Goal: Book appointment/travel/reservation

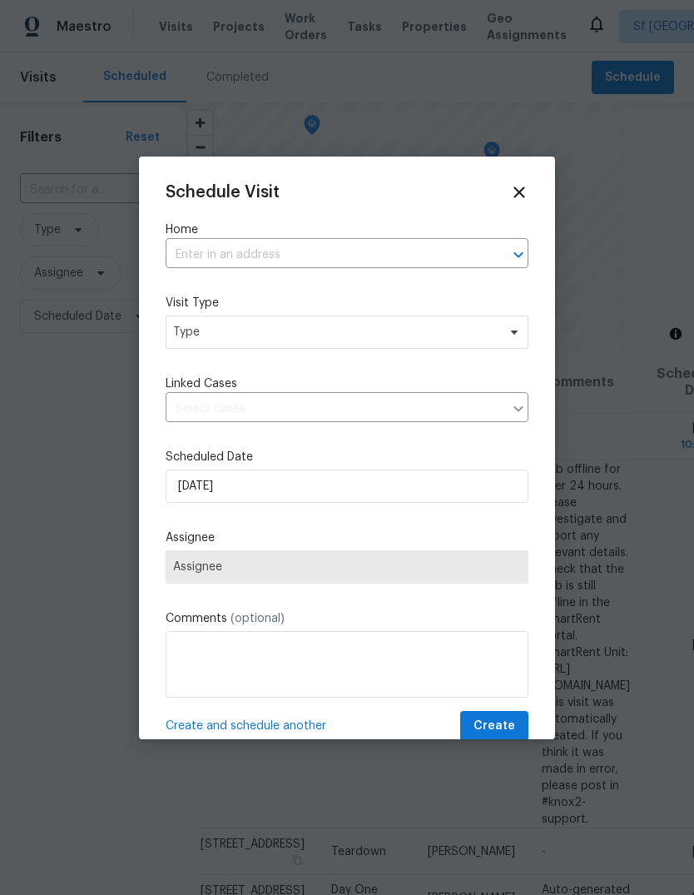
click at [209, 260] on input "text" at bounding box center [324, 255] width 316 height 26
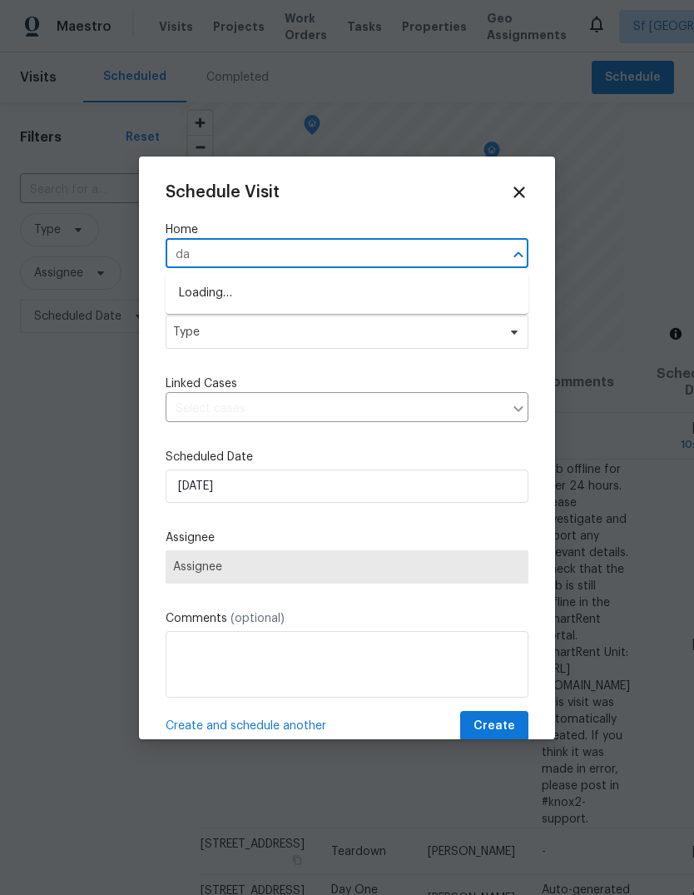
type input "day"
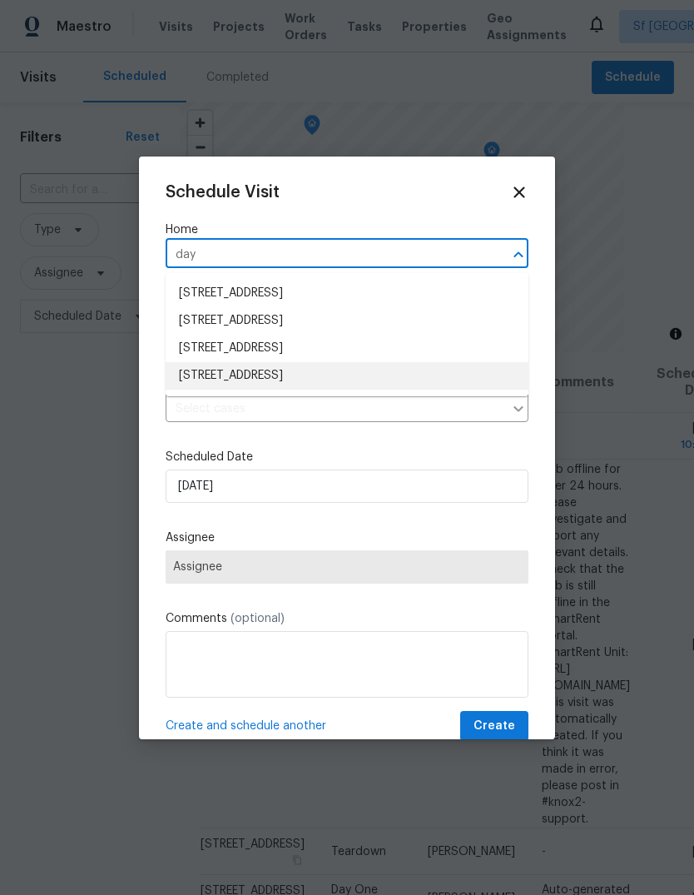
click at [326, 369] on li "[STREET_ADDRESS]" at bounding box center [347, 375] width 363 height 27
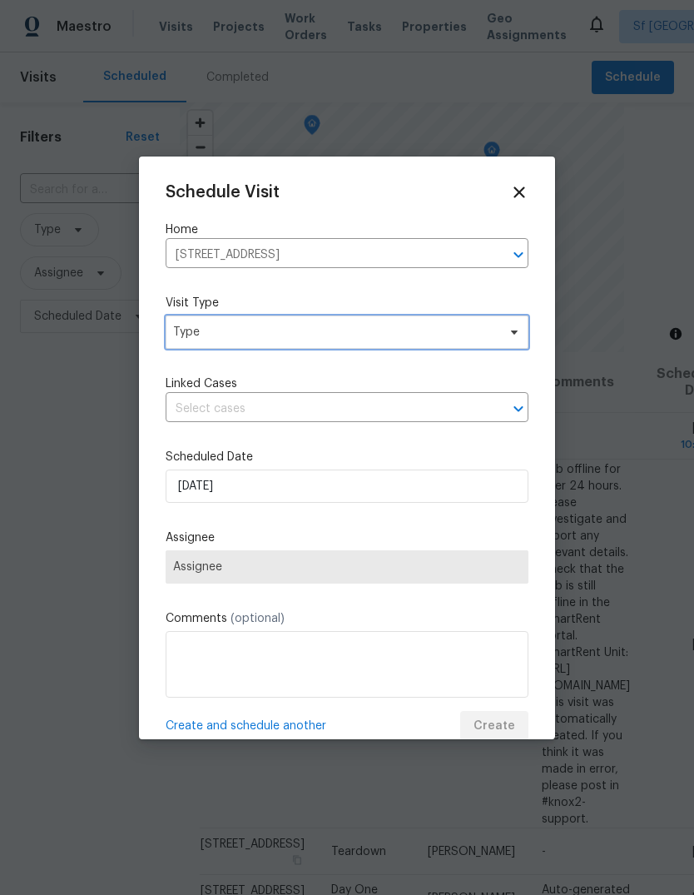
click at [306, 336] on span "Type" at bounding box center [335, 332] width 324 height 17
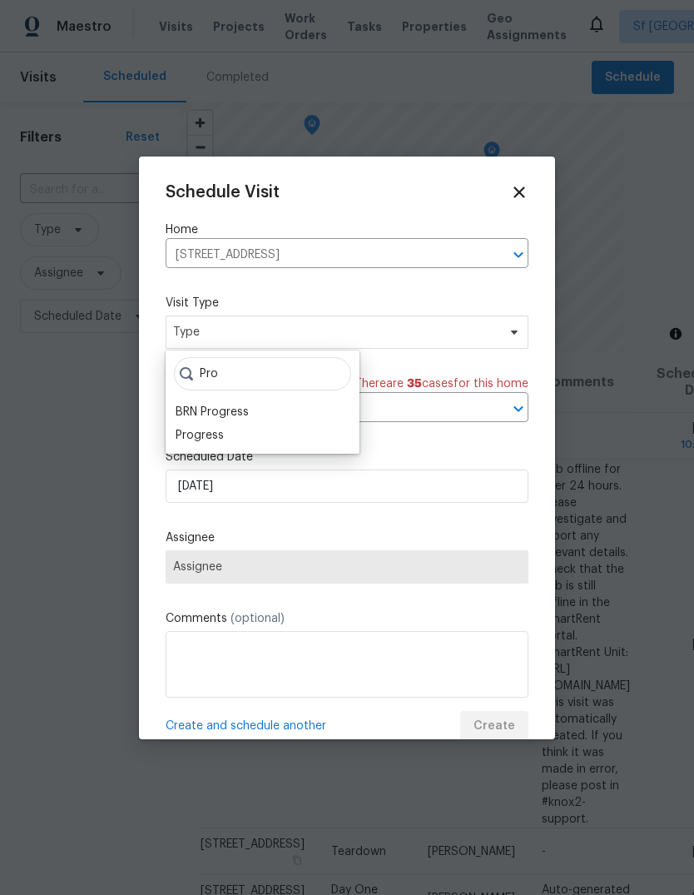
type input "Pro"
click at [181, 417] on div "BRN Progress" at bounding box center [212, 412] width 73 height 17
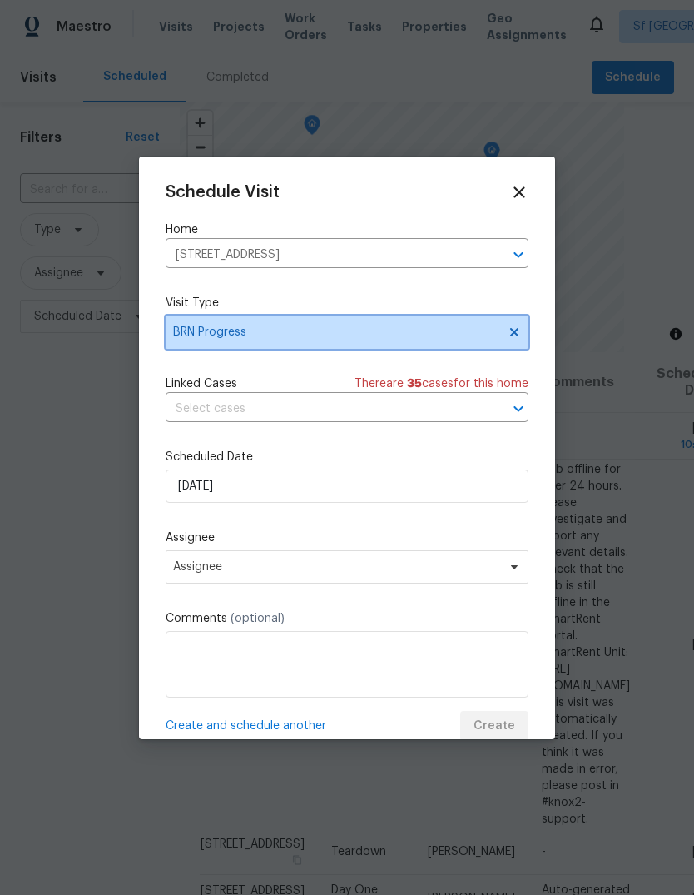
click at [514, 327] on icon at bounding box center [514, 332] width 13 height 13
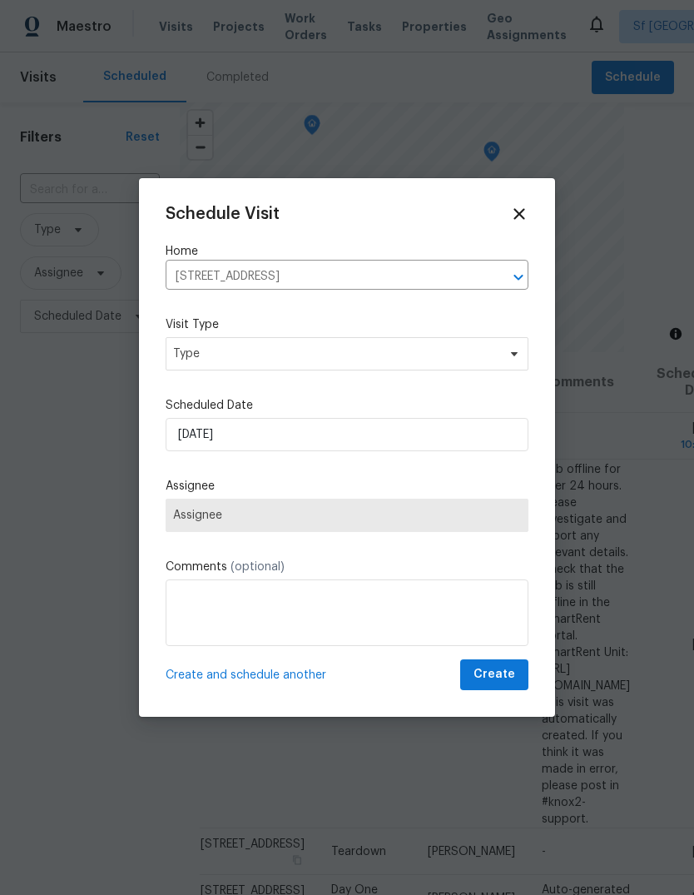
click at [186, 328] on label "Visit Type" at bounding box center [347, 324] width 363 height 17
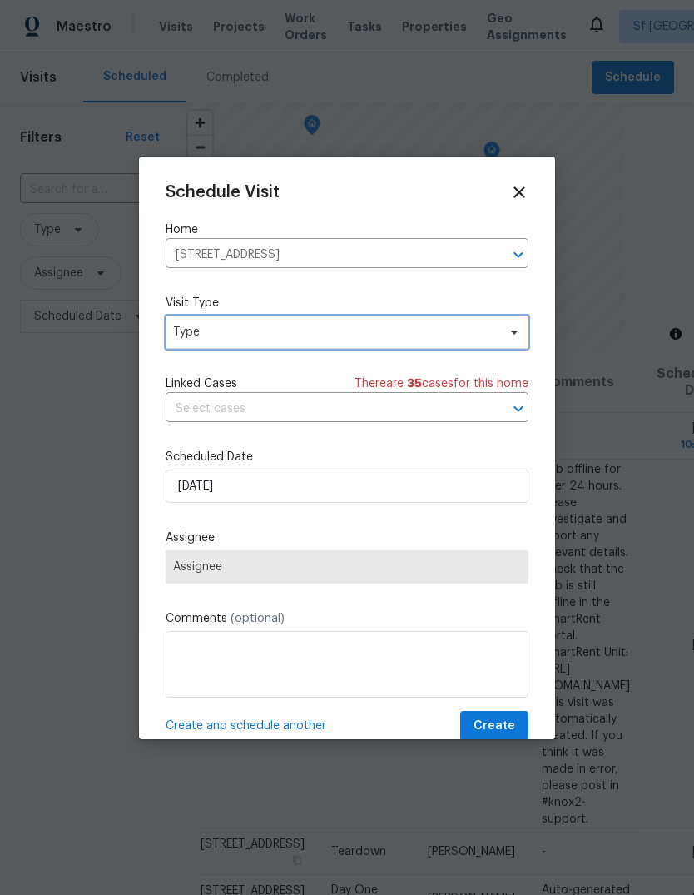
click at [193, 319] on span "Type" at bounding box center [347, 332] width 363 height 33
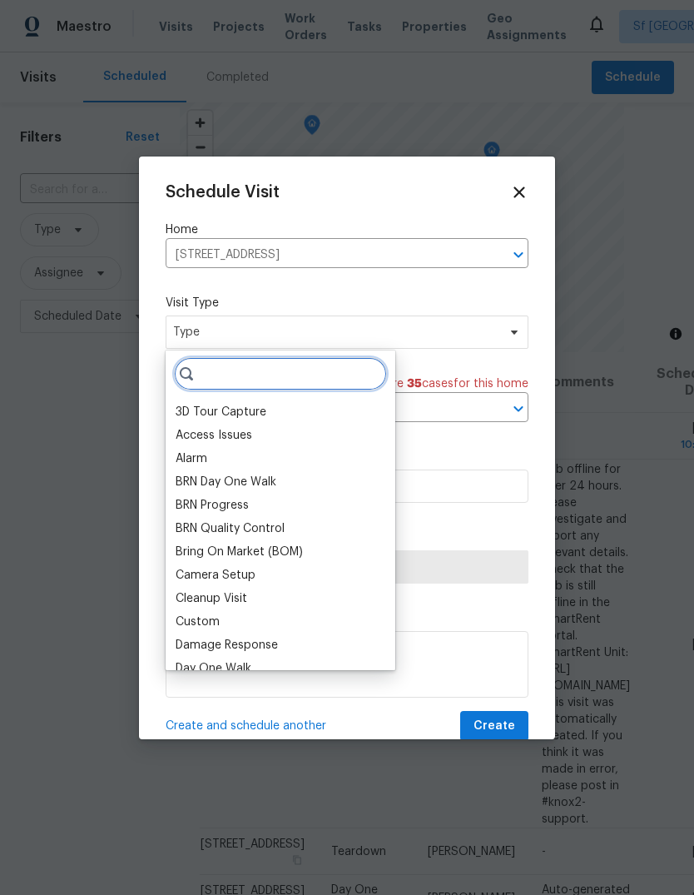
click at [205, 368] on input "search" at bounding box center [280, 373] width 213 height 33
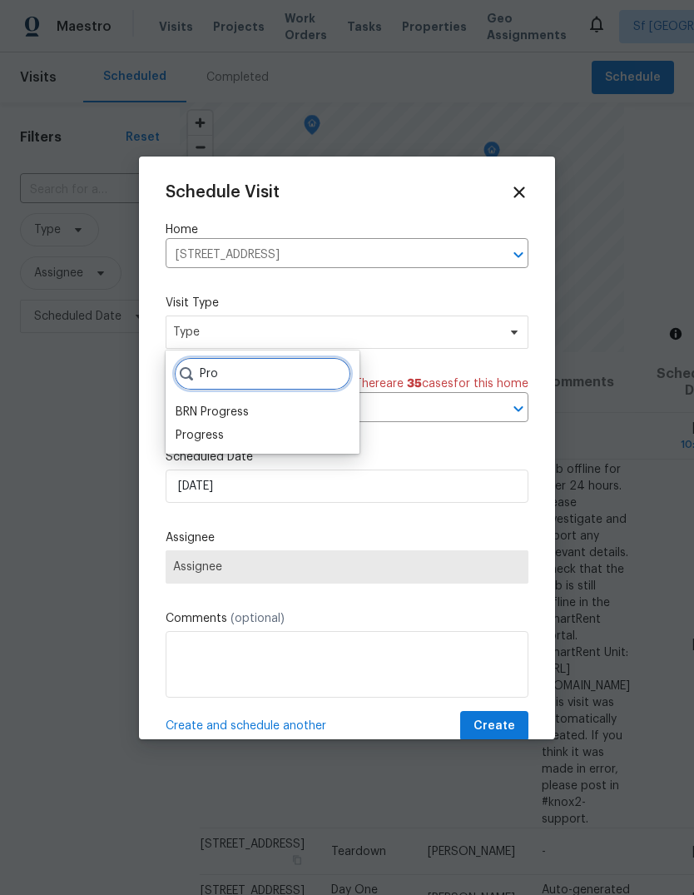
type input "Pro"
click at [186, 436] on div "Progress" at bounding box center [200, 435] width 48 height 17
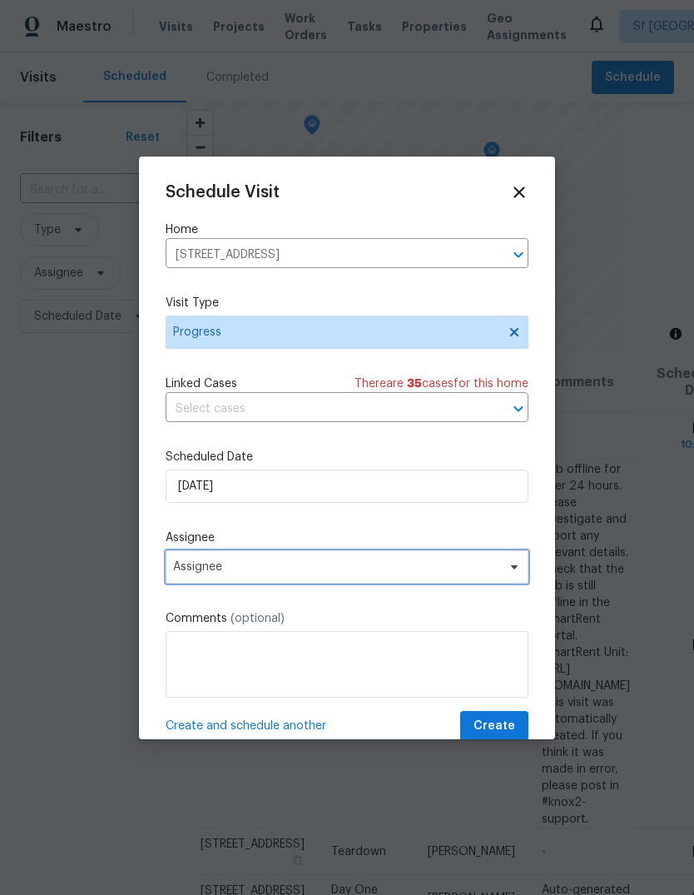
click at [186, 566] on span "Assignee" at bounding box center [336, 566] width 326 height 13
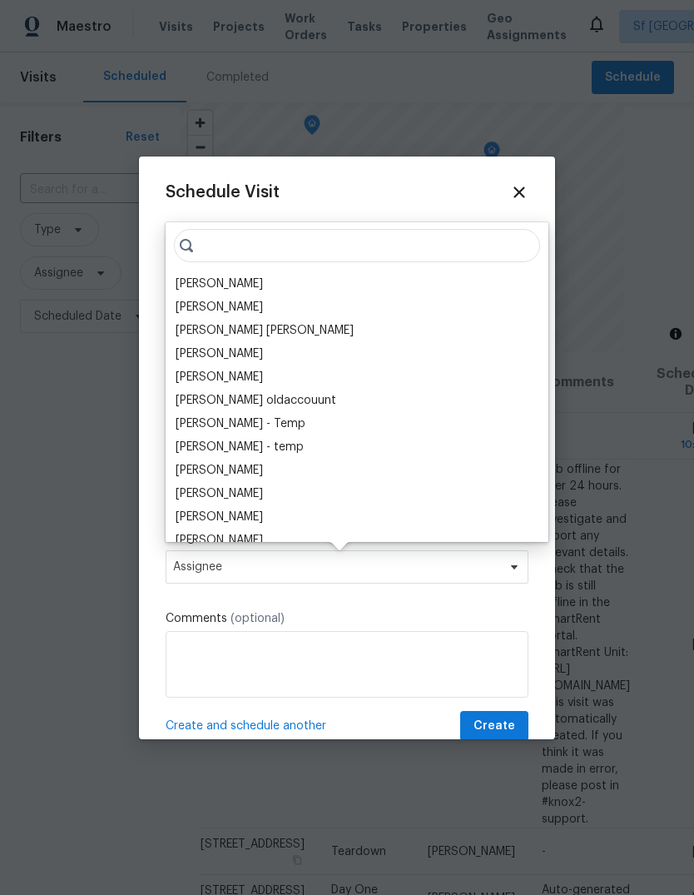
click at [181, 287] on div "[PERSON_NAME]" at bounding box center [219, 284] width 87 height 17
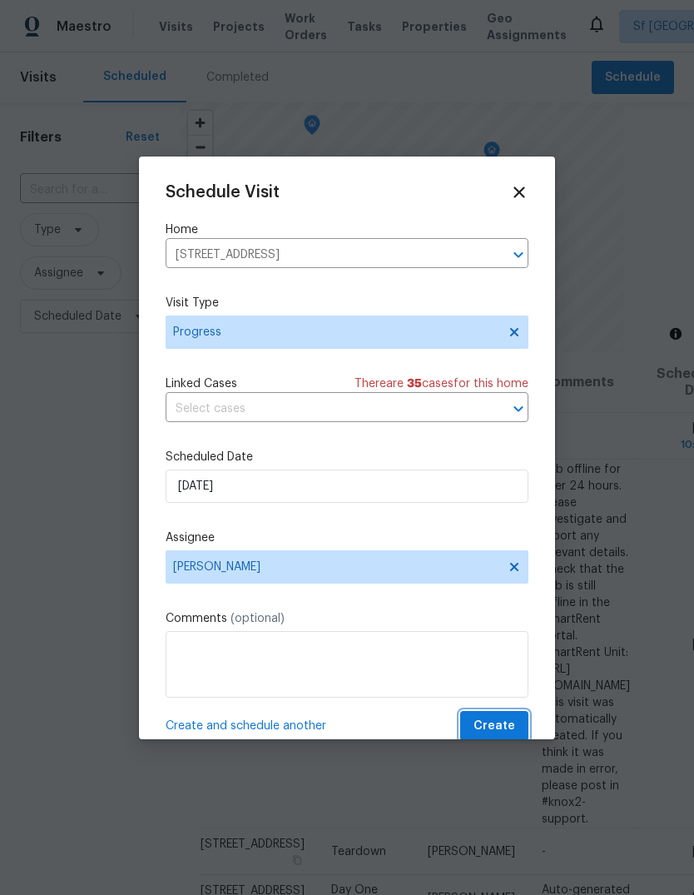
click at [514, 736] on span "Create" at bounding box center [495, 726] width 42 height 21
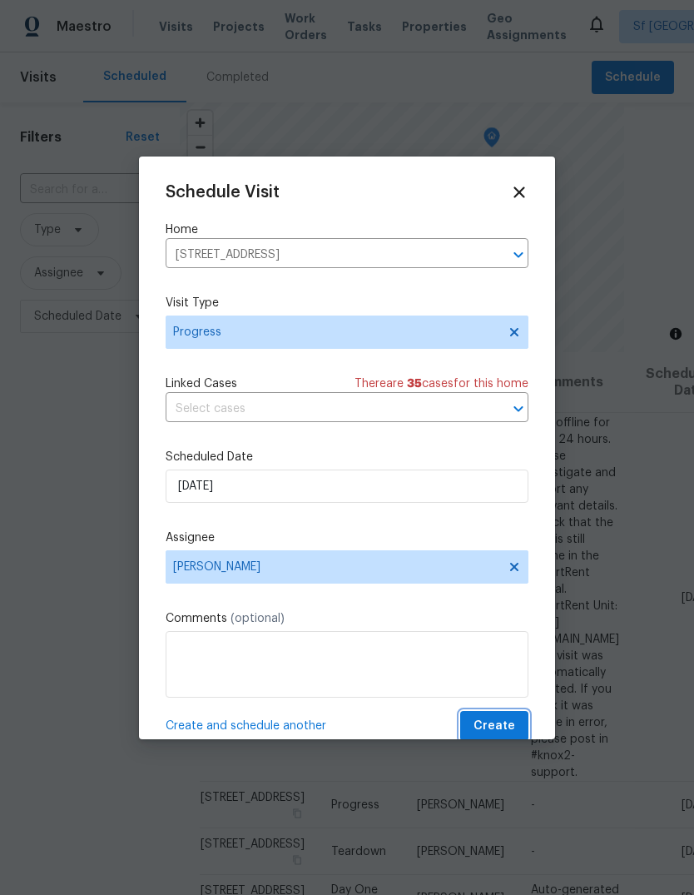
click at [501, 728] on span "Create" at bounding box center [495, 726] width 42 height 21
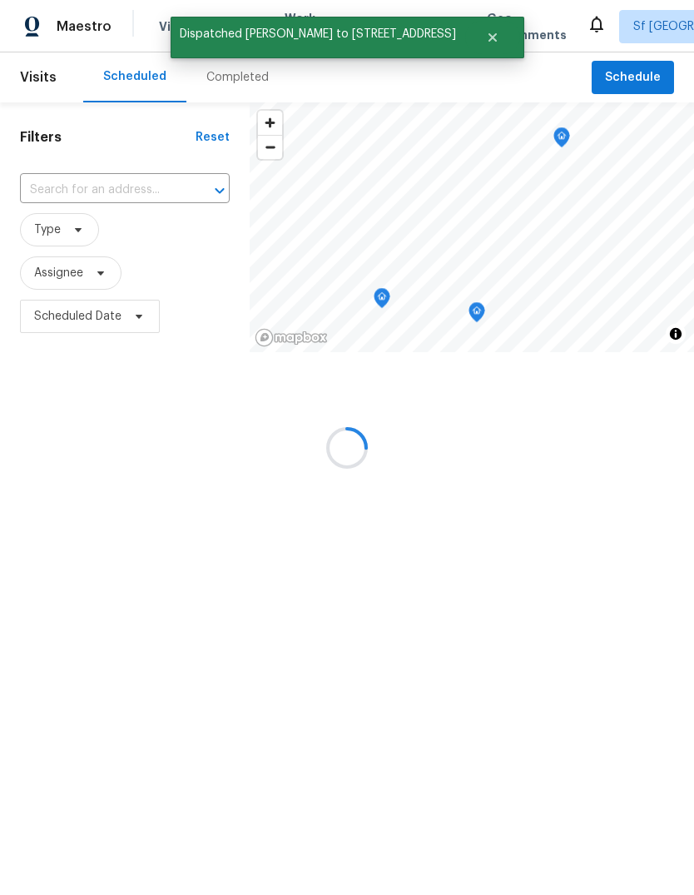
click at [645, 75] on div at bounding box center [347, 447] width 694 height 895
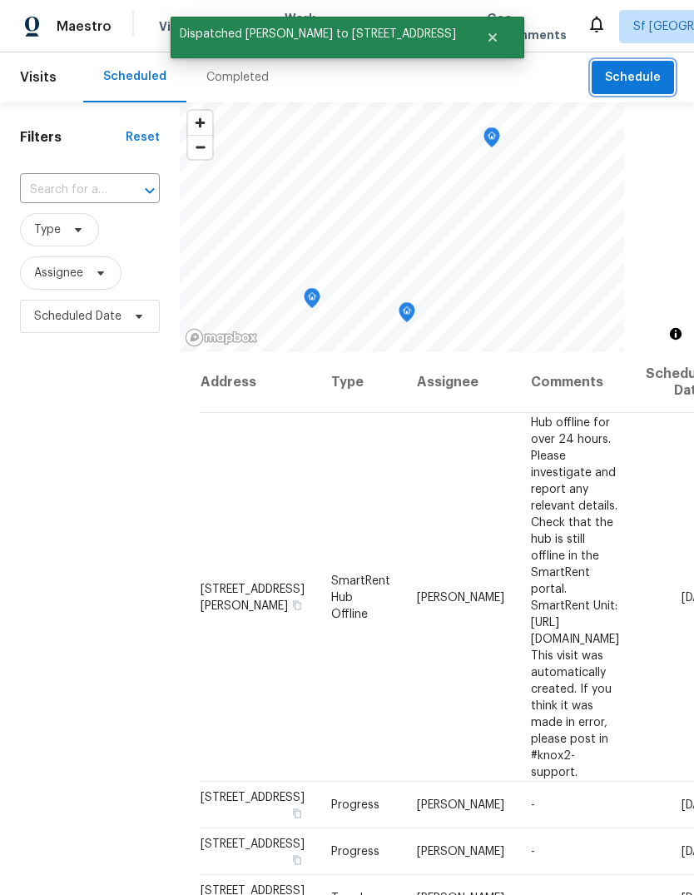
click at [638, 75] on span "Schedule" at bounding box center [633, 77] width 56 height 21
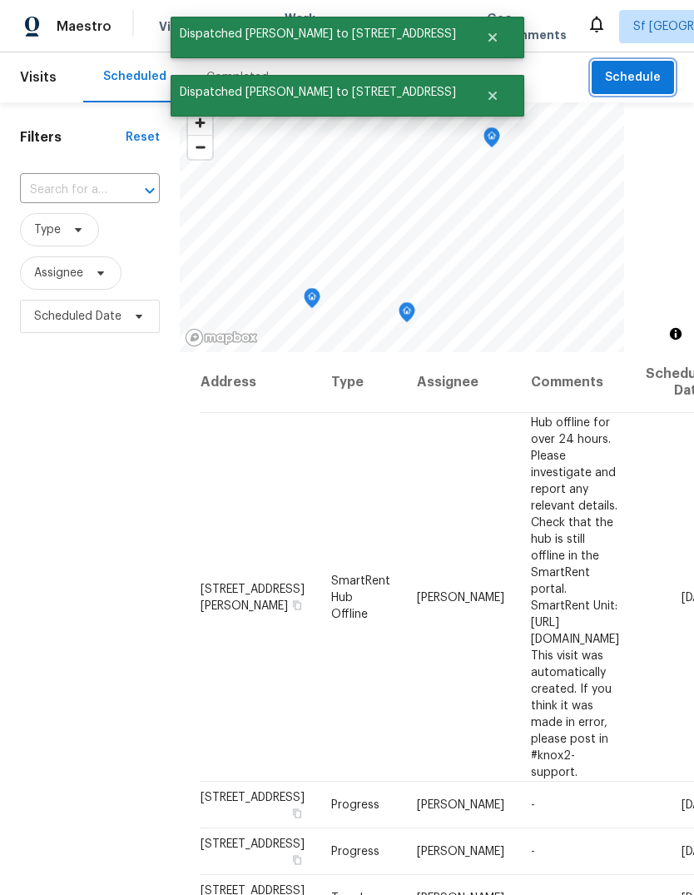
click at [651, 73] on span "Schedule" at bounding box center [633, 77] width 56 height 21
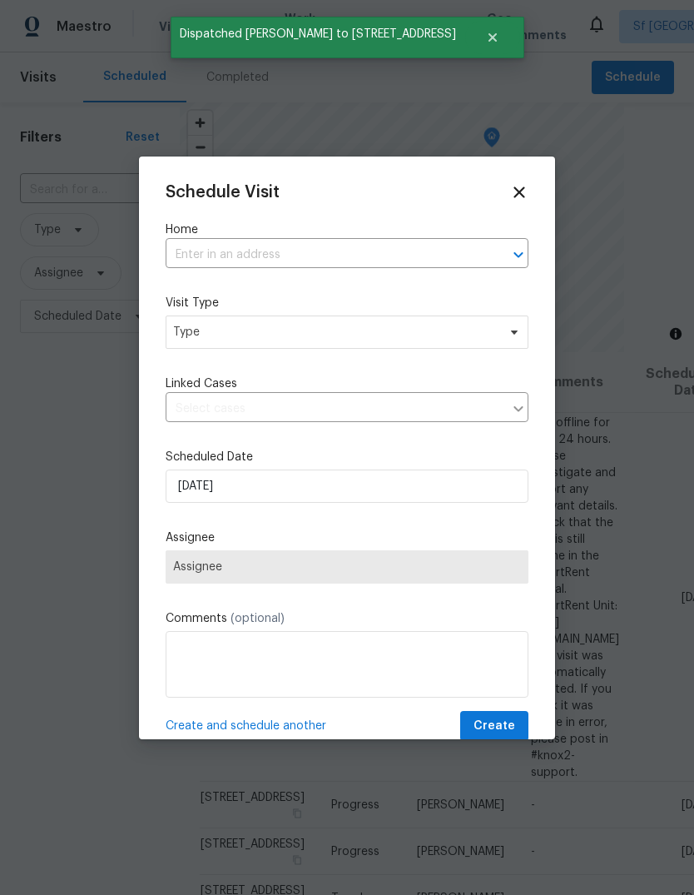
click at [191, 245] on input "text" at bounding box center [324, 255] width 316 height 26
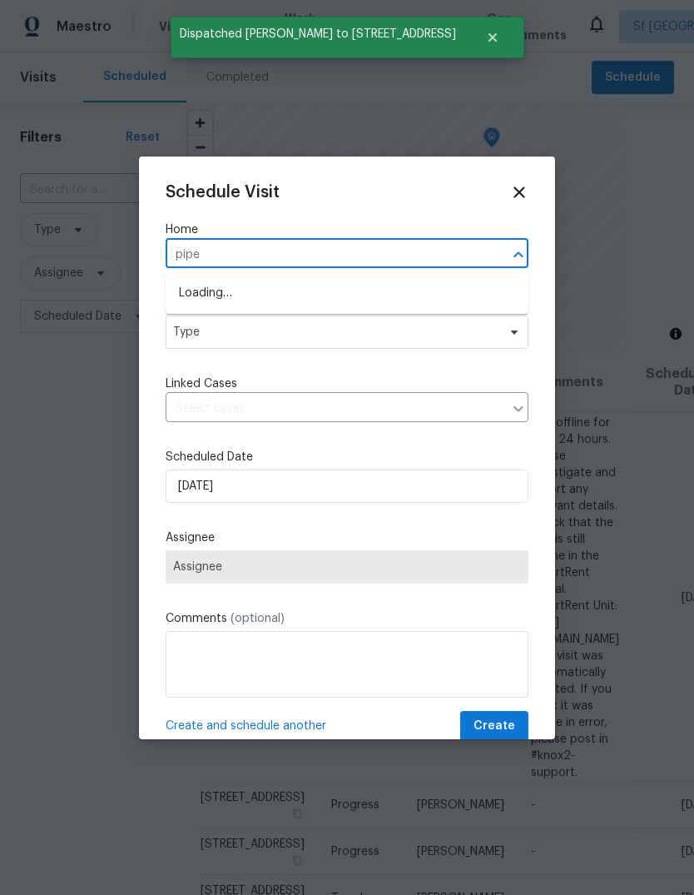
type input "piper"
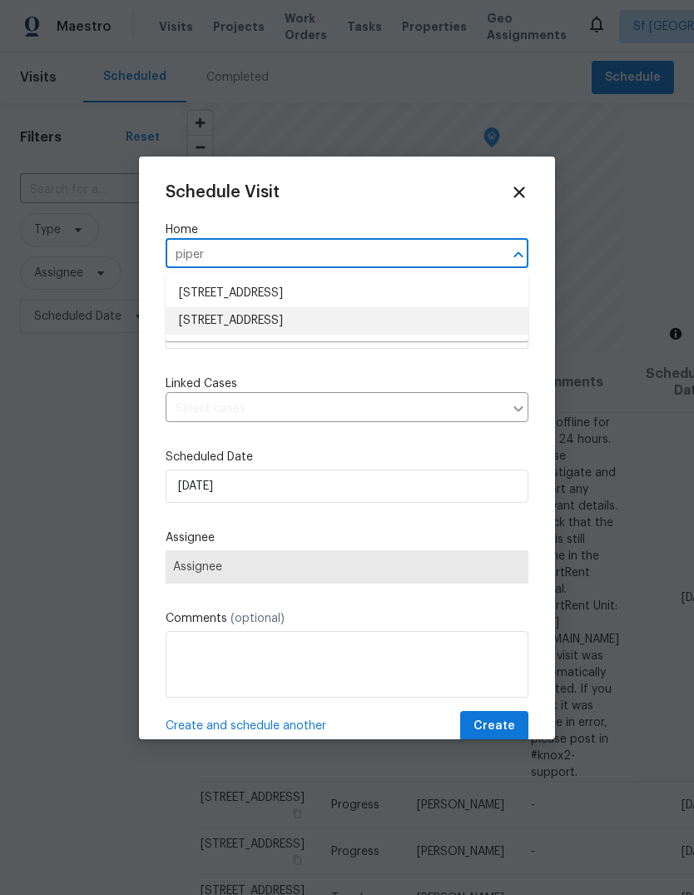
click at [193, 319] on li "[STREET_ADDRESS]" at bounding box center [347, 320] width 363 height 27
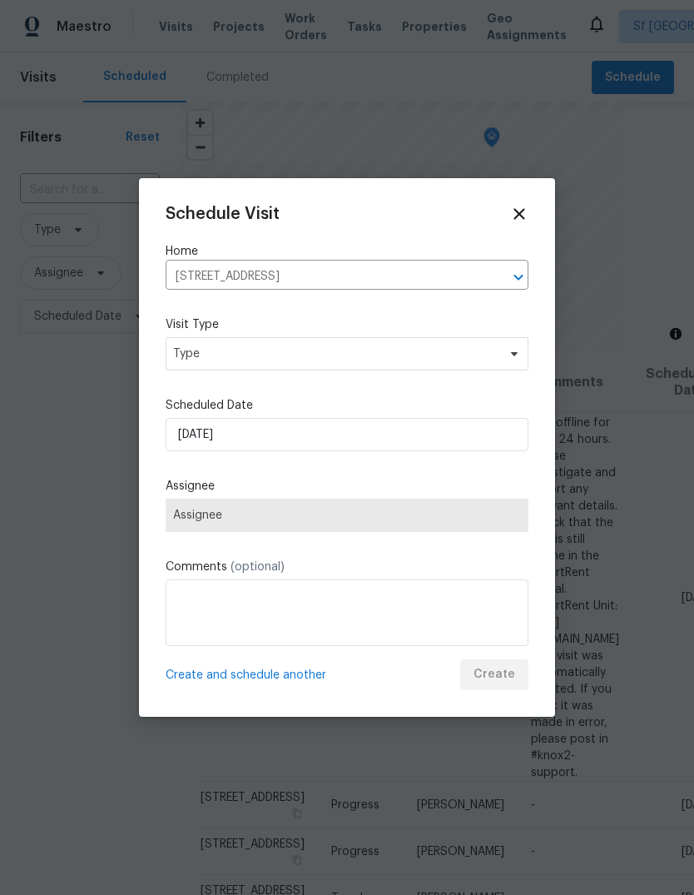
click at [183, 331] on label "Visit Type" at bounding box center [347, 324] width 363 height 17
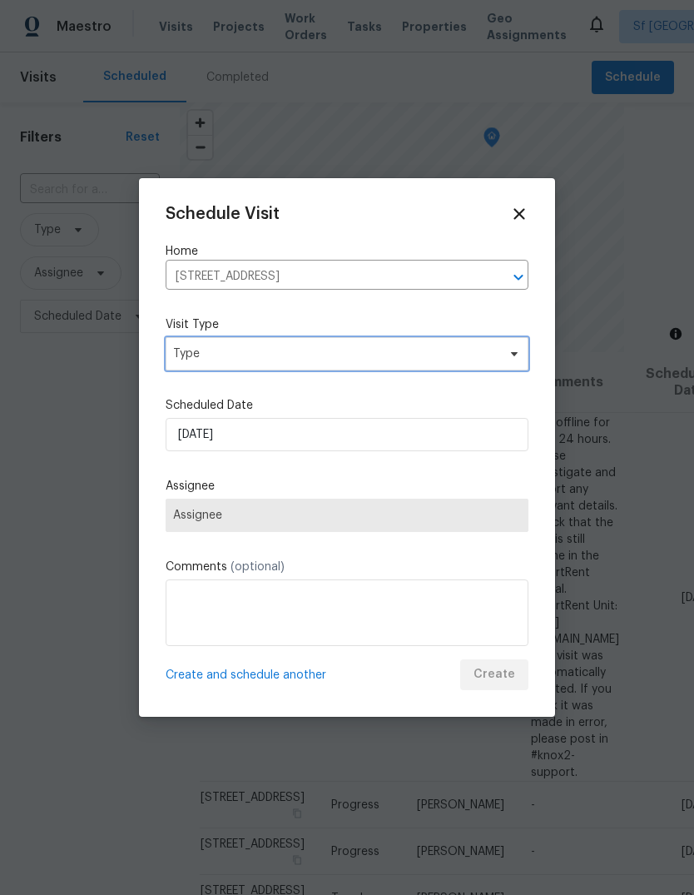
click at [186, 349] on span "Type" at bounding box center [335, 354] width 324 height 17
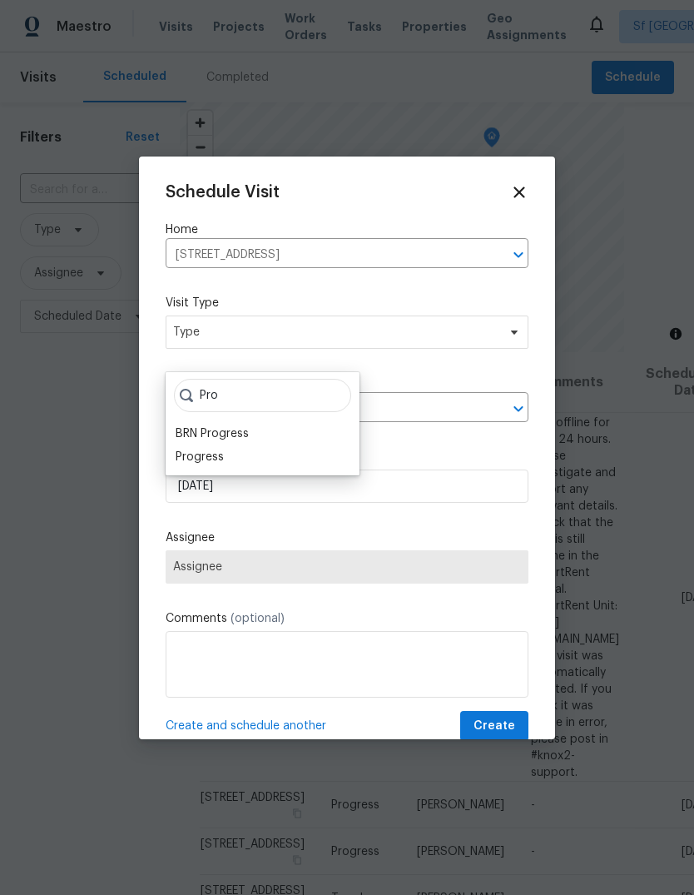
type input "Pro"
click at [183, 455] on div "Progress" at bounding box center [200, 457] width 48 height 17
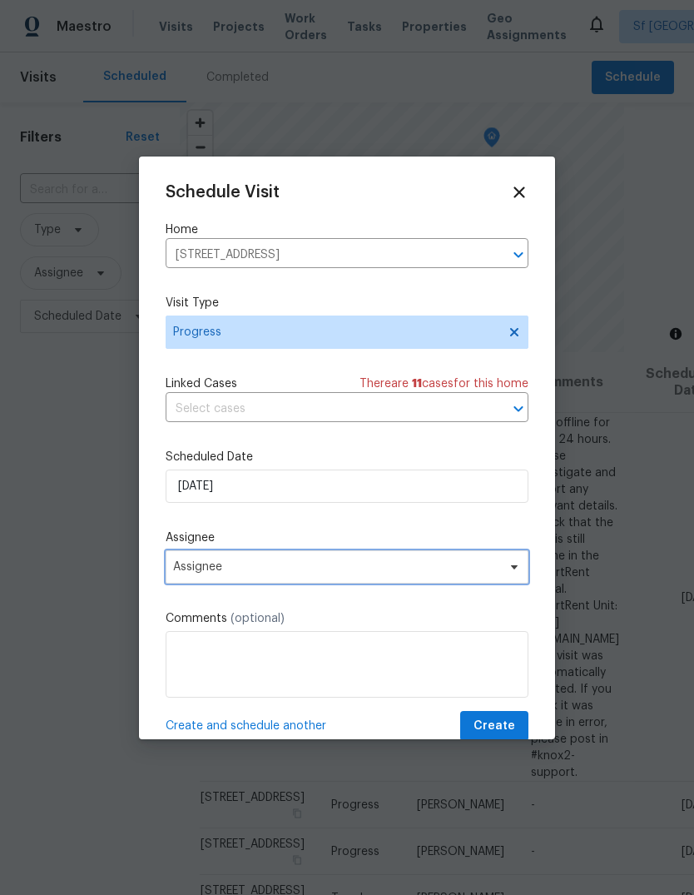
click at [174, 567] on span "Assignee" at bounding box center [336, 566] width 326 height 13
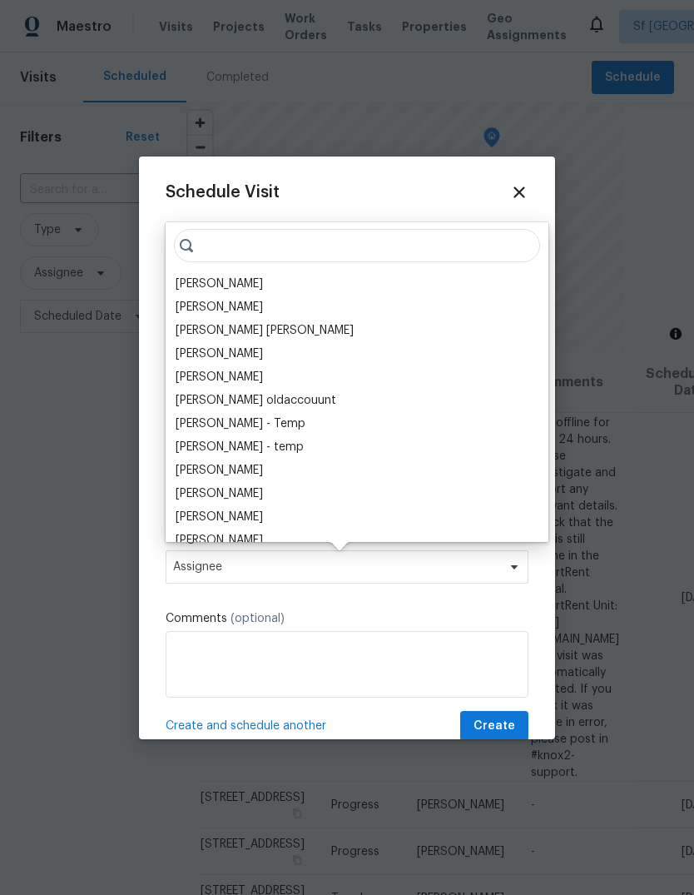
click at [176, 281] on div "[PERSON_NAME]" at bounding box center [219, 284] width 87 height 17
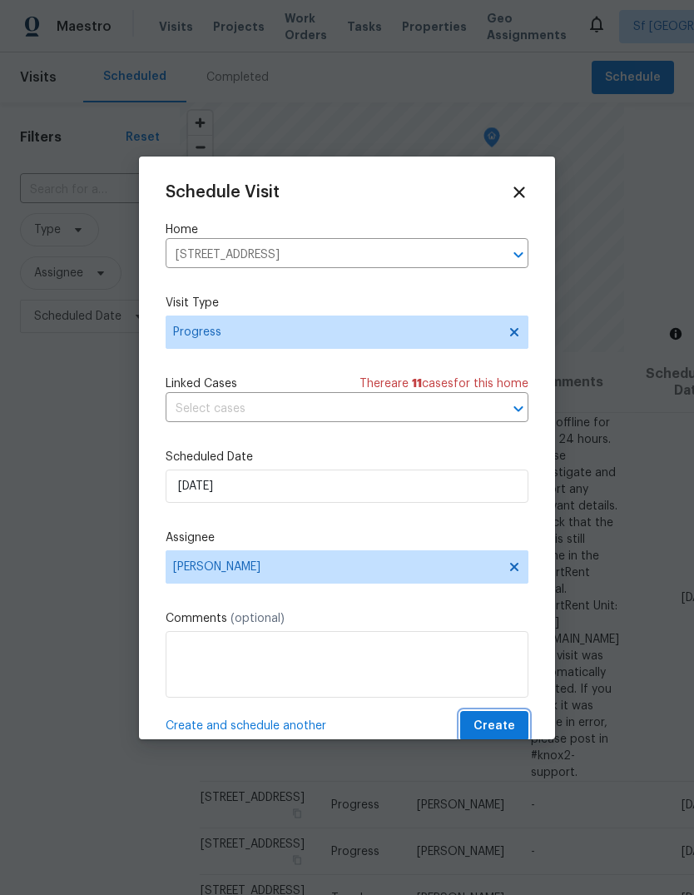
click at [506, 725] on span "Create" at bounding box center [495, 726] width 42 height 21
